Goal: Find specific page/section: Find specific page/section

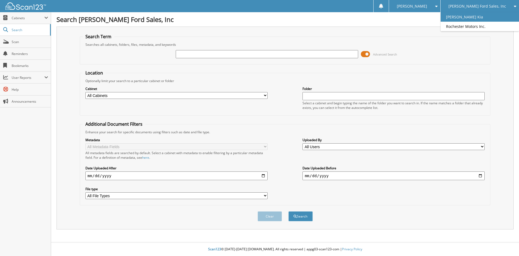
click at [477, 18] on link "[PERSON_NAME] Kia" at bounding box center [480, 16] width 78 height 9
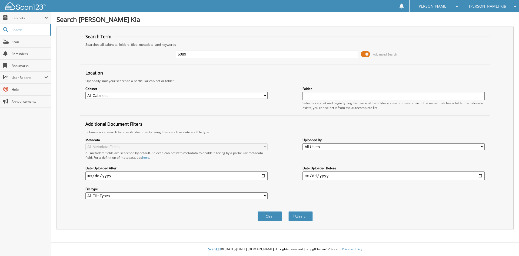
type input "6089"
click at [289, 211] on button "Search" at bounding box center [301, 216] width 24 height 10
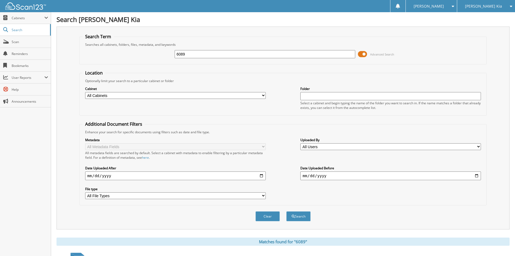
click at [188, 58] on div "6089" at bounding box center [265, 54] width 181 height 9
click at [188, 58] on input "6089" at bounding box center [265, 54] width 181 height 8
type input "60891"
click at [286, 211] on button "Search" at bounding box center [298, 216] width 24 height 10
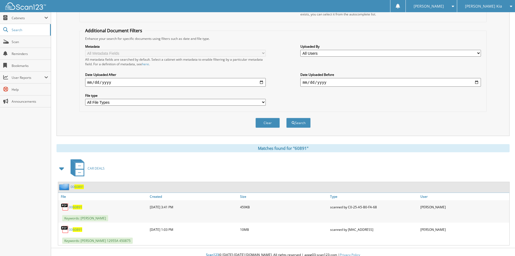
scroll to position [99, 0]
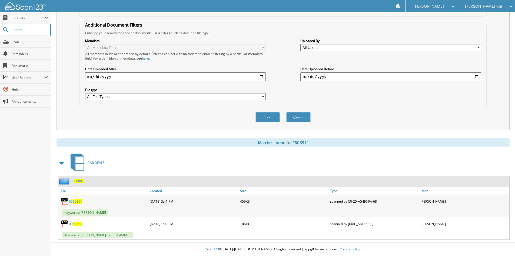
click at [79, 181] on span "60891" at bounding box center [78, 181] width 9 height 5
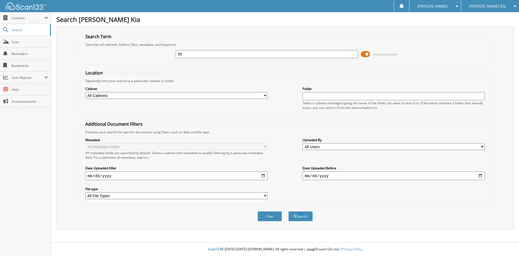
type input "5"
type input "44554"
click at [289, 211] on button "Search" at bounding box center [301, 216] width 24 height 10
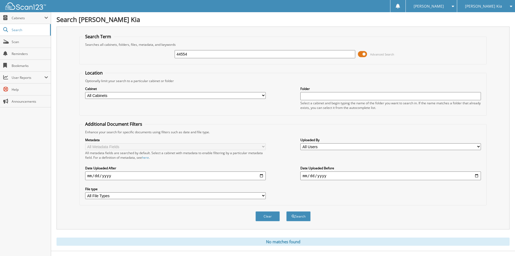
click at [483, 6] on span "[PERSON_NAME] Kia" at bounding box center [483, 6] width 37 height 3
click at [485, 18] on link "[PERSON_NAME] Ford Sales, Inc" at bounding box center [486, 19] width 58 height 15
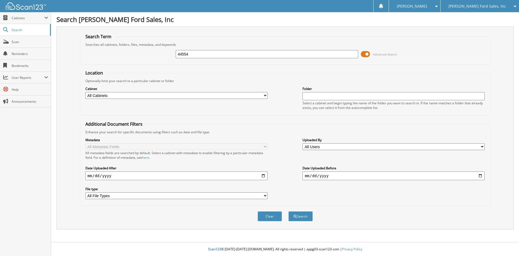
type input "44554"
click at [289, 211] on button "Search" at bounding box center [301, 216] width 24 height 10
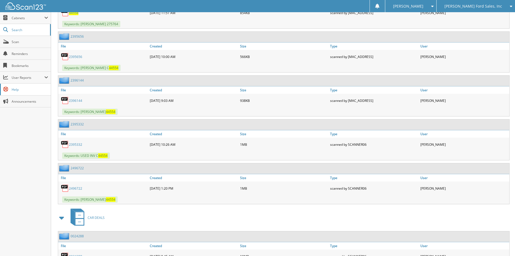
scroll to position [256, 0]
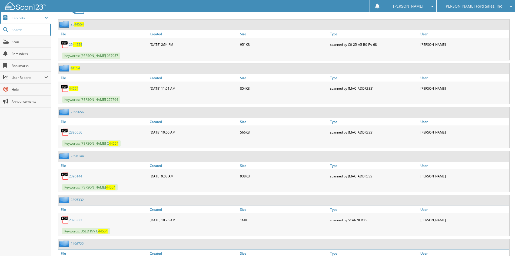
click at [35, 21] on span "Cabinets" at bounding box center [25, 18] width 51 height 12
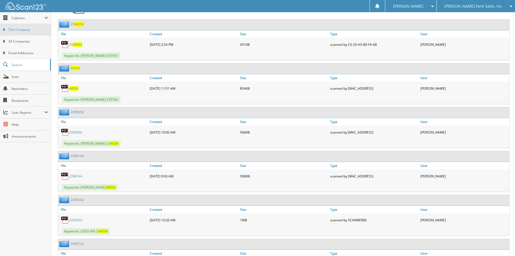
click at [32, 30] on span "This Company" at bounding box center [28, 29] width 40 height 5
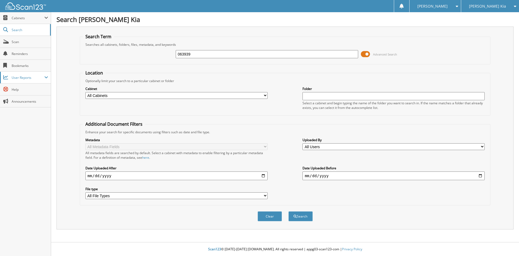
type input "063939"
click at [289, 211] on button "Search" at bounding box center [301, 216] width 24 height 10
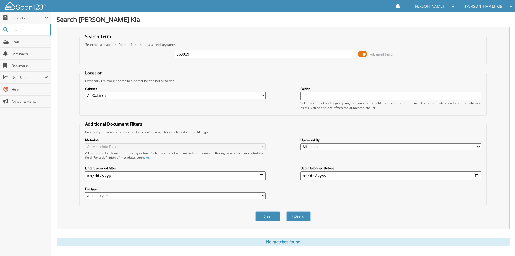
click at [503, 2] on div "[PERSON_NAME] Kia" at bounding box center [486, 6] width 52 height 12
click at [500, 8] on div "[PERSON_NAME] Kia" at bounding box center [486, 6] width 52 height 12
click at [494, 17] on h1 "Search McFarland Kia" at bounding box center [283, 19] width 453 height 9
click at [495, 6] on div "[PERSON_NAME] Kia" at bounding box center [486, 6] width 52 height 12
click at [494, 19] on link "[PERSON_NAME] Ford Sales, Inc" at bounding box center [486, 19] width 58 height 15
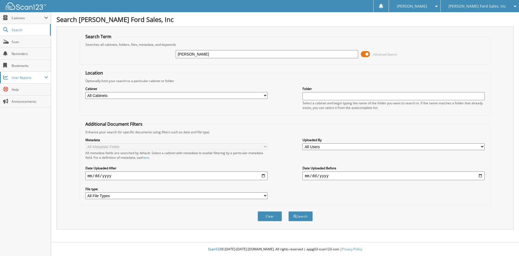
type input "[PERSON_NAME]"
click at [289, 211] on button "Search" at bounding box center [301, 216] width 24 height 10
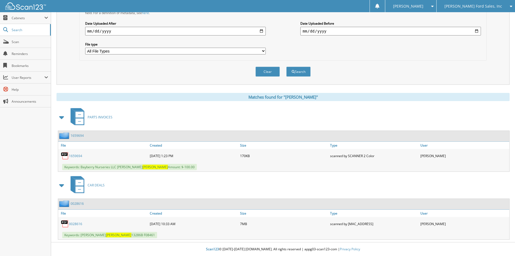
scroll to position [145, 0]
click at [74, 203] on link "0028616" at bounding box center [77, 203] width 13 height 5
